Goal: Find contact information: Find contact information

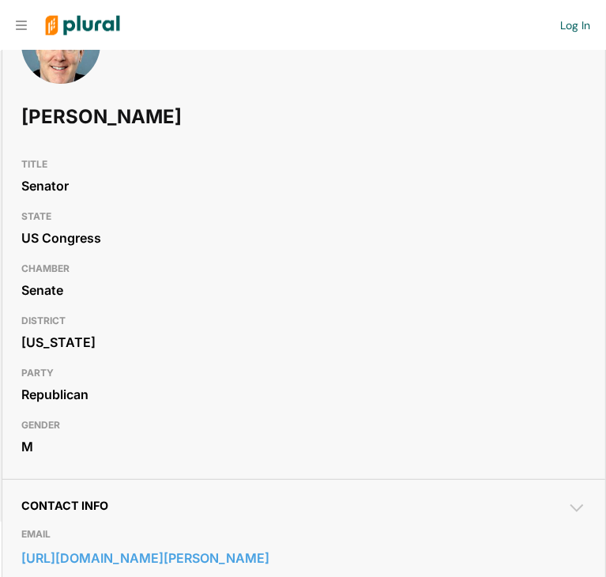
scroll to position [269, 0]
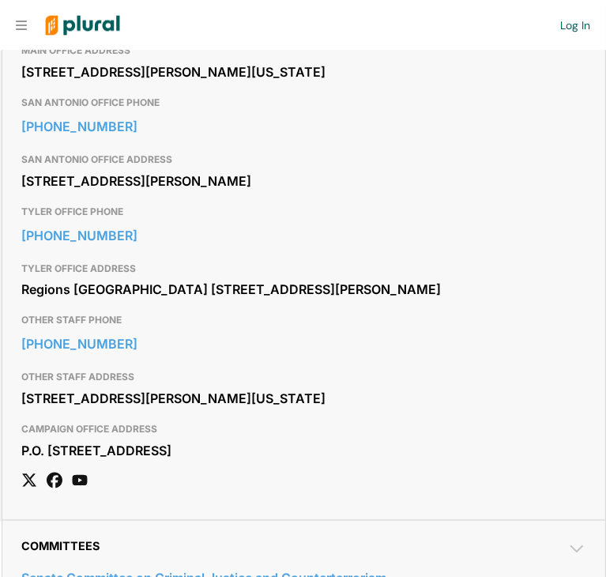
scroll to position [1148, 0]
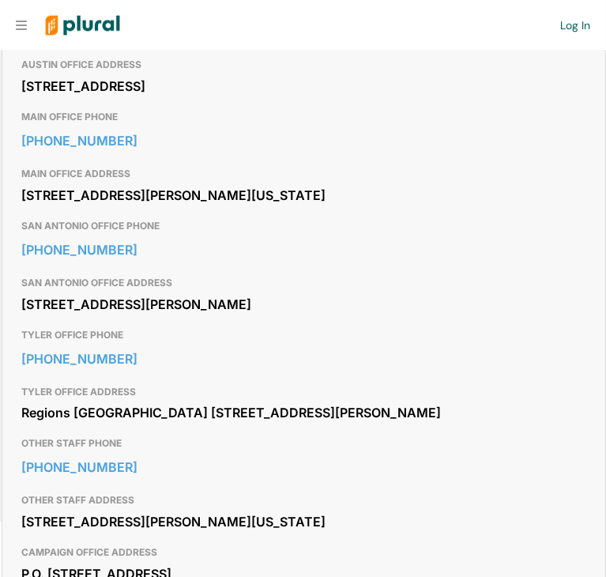
drag, startPoint x: 17, startPoint y: 284, endPoint x: 161, endPoint y: 307, distance: 146.4
click at [161, 307] on div "Contact Info EMAIL https://www.cornyn.senate.gov/contact-john-cornyn/ HARLINGEN…" at bounding box center [303, 51] width 603 height 1183
copy div "[STREET_ADDRESS][PERSON_NAME][US_STATE]"
